Goal: Contribute content

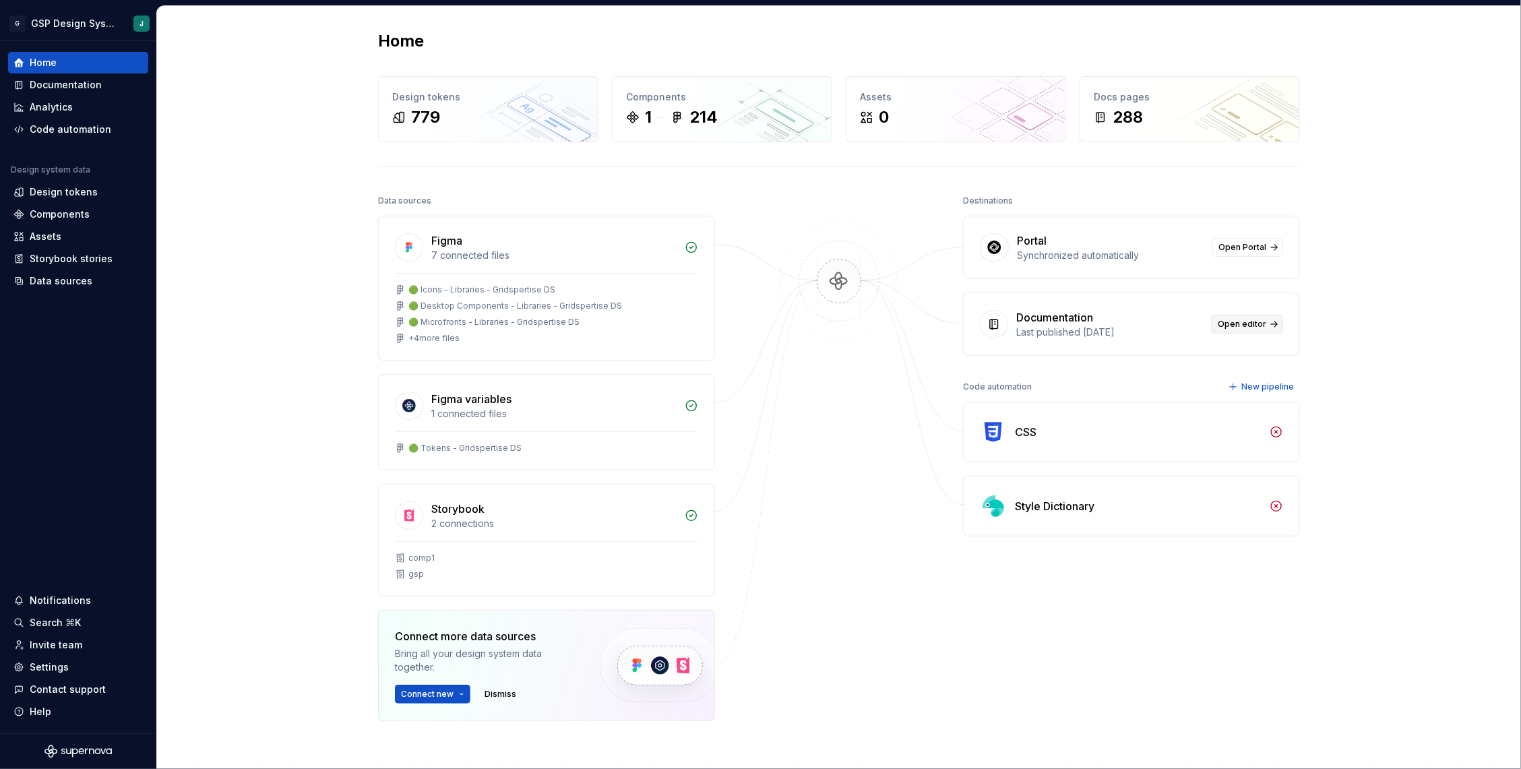
click at [1243, 320] on span "Open editor" at bounding box center [1242, 324] width 49 height 11
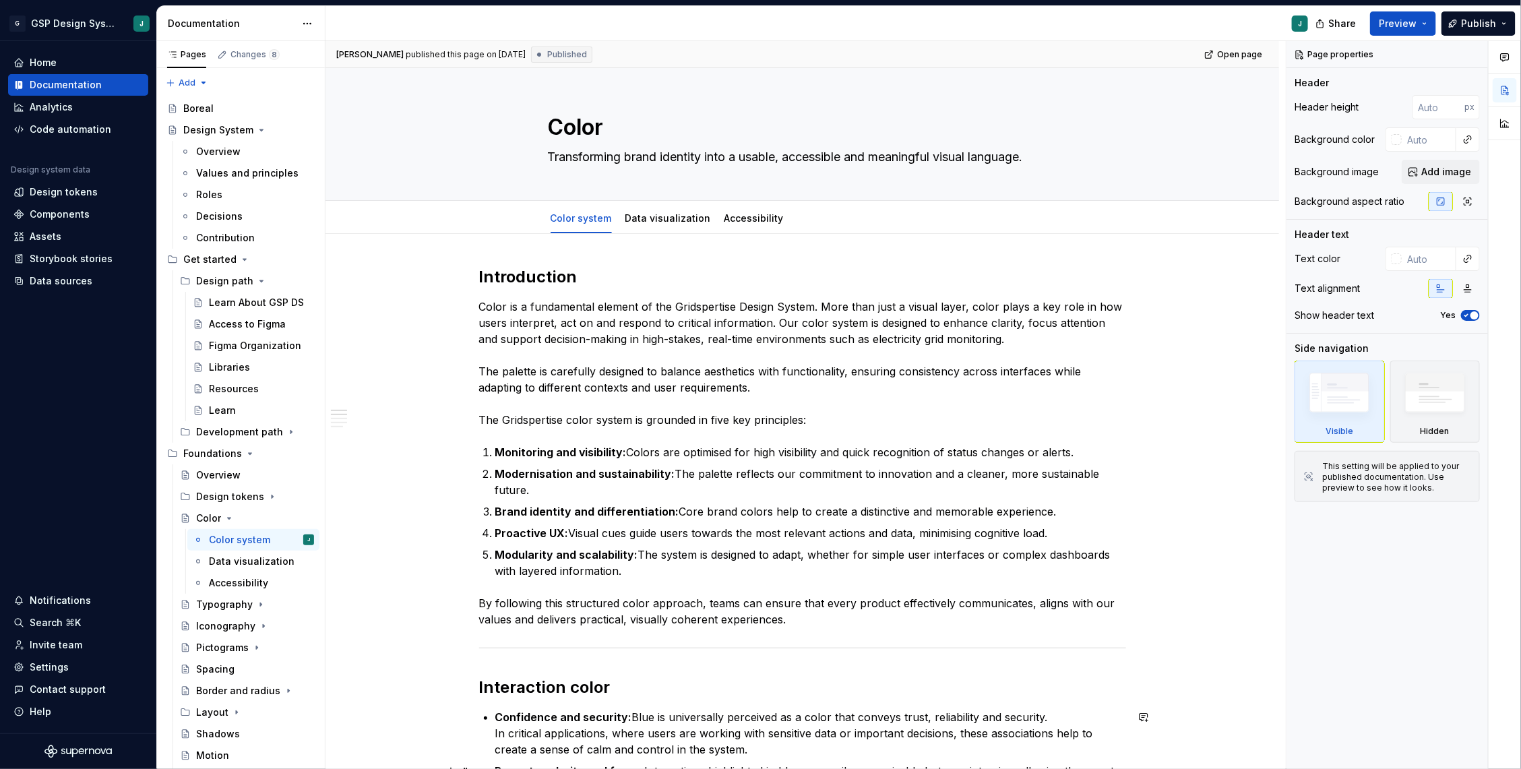
type textarea "*"
